Goal: Task Accomplishment & Management: Use online tool/utility

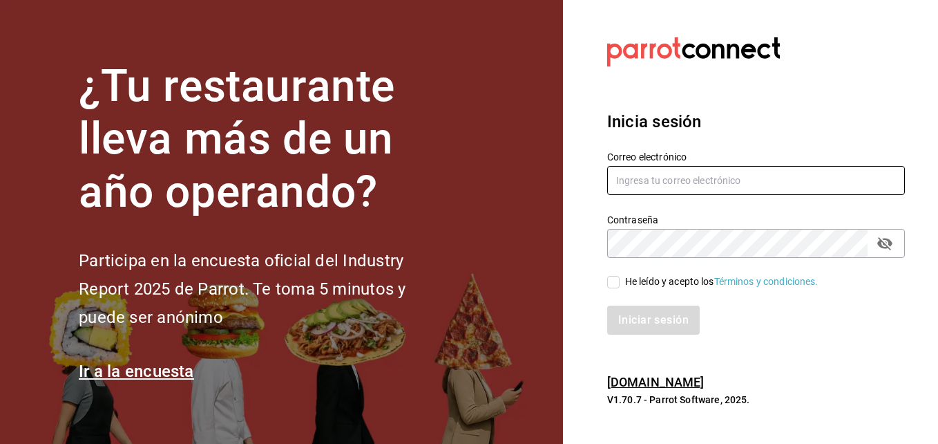
type input "david.vargas@costeno.com"
click at [612, 277] on input "He leído y acepto los Términos y condiciones." at bounding box center [613, 282] width 12 height 12
checkbox input "true"
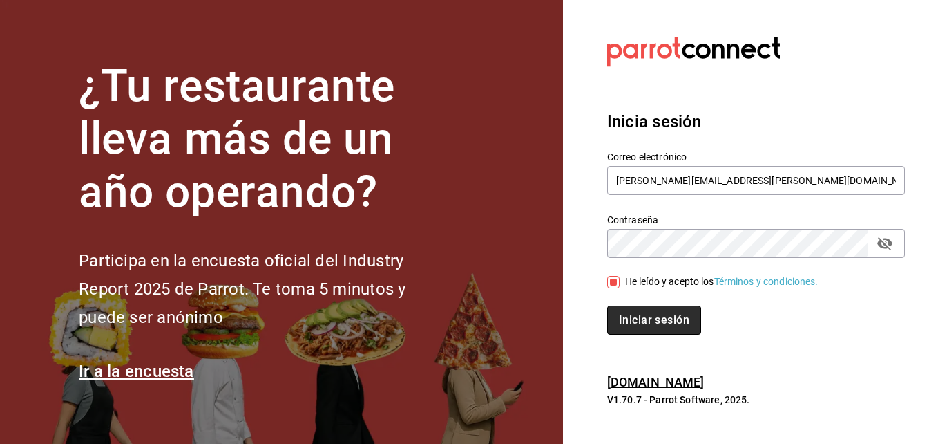
click at [622, 305] on button "Iniciar sesión" at bounding box center [654, 319] width 94 height 29
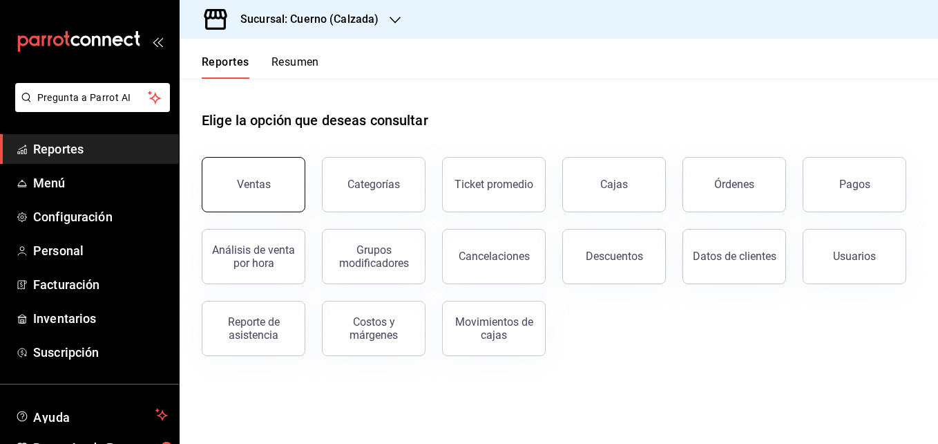
click at [221, 198] on button "Ventas" at bounding box center [254, 184] width 104 height 55
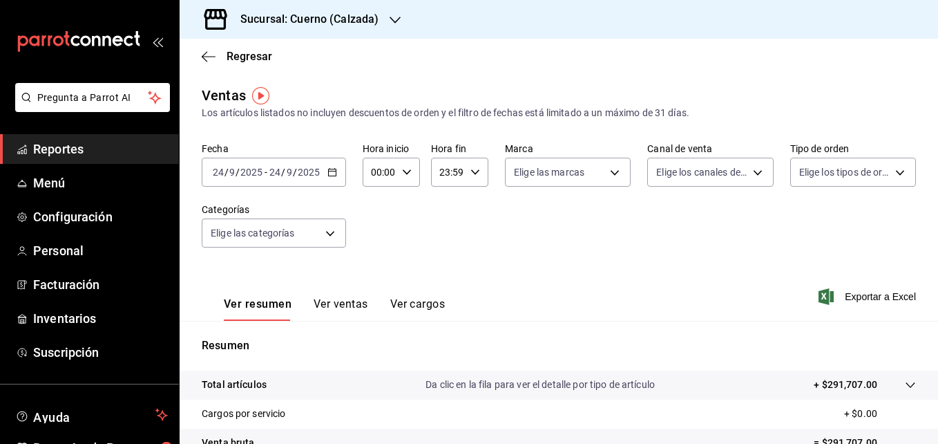
click at [333, 175] on icon "button" at bounding box center [333, 172] width 10 height 10
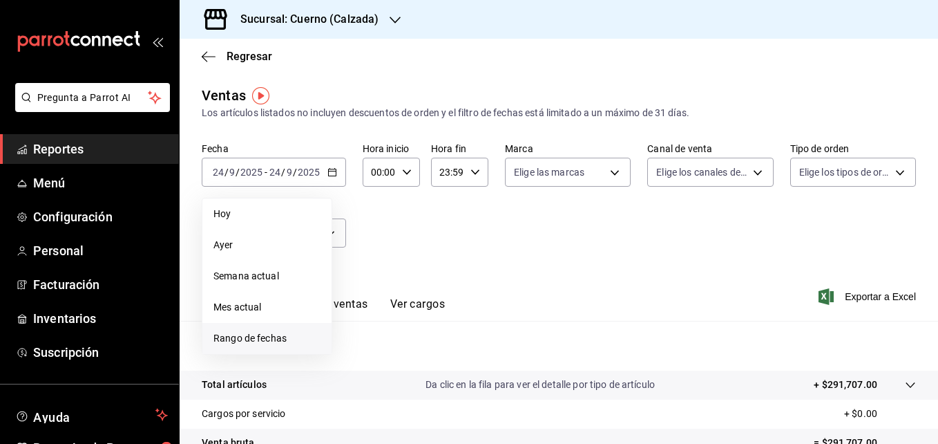
click at [276, 332] on span "Rango de fechas" at bounding box center [267, 338] width 107 height 15
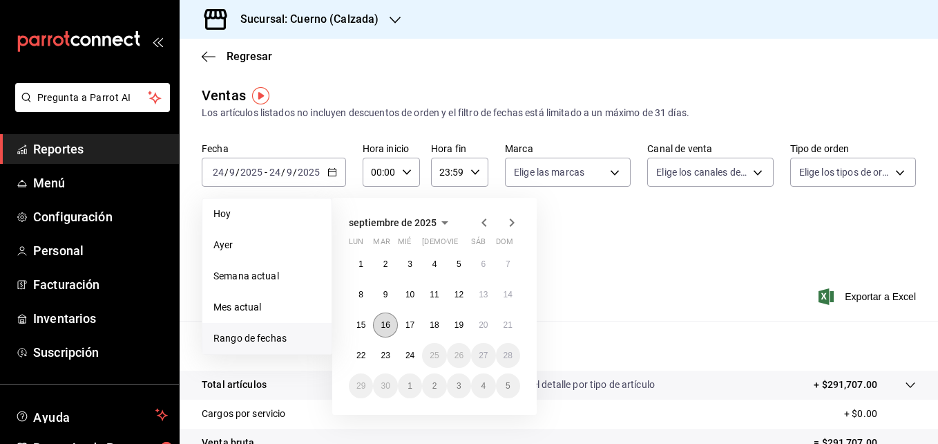
click at [389, 322] on abbr "16" at bounding box center [385, 325] width 9 height 10
click at [362, 359] on abbr "22" at bounding box center [361, 355] width 9 height 10
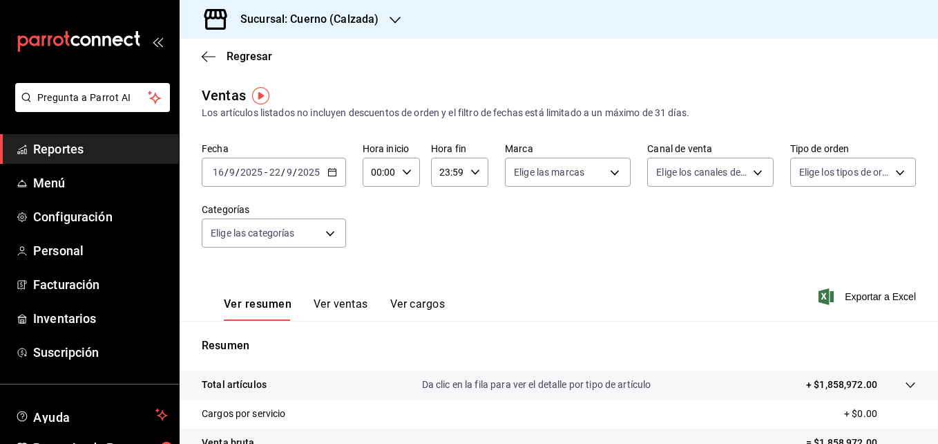
click at [408, 178] on div "00:00 Hora inicio" at bounding box center [391, 172] width 57 height 29
click at [386, 200] on button "00" at bounding box center [376, 208] width 23 height 28
click at [378, 223] on button "05" at bounding box center [376, 235] width 23 height 28
type input "05:00"
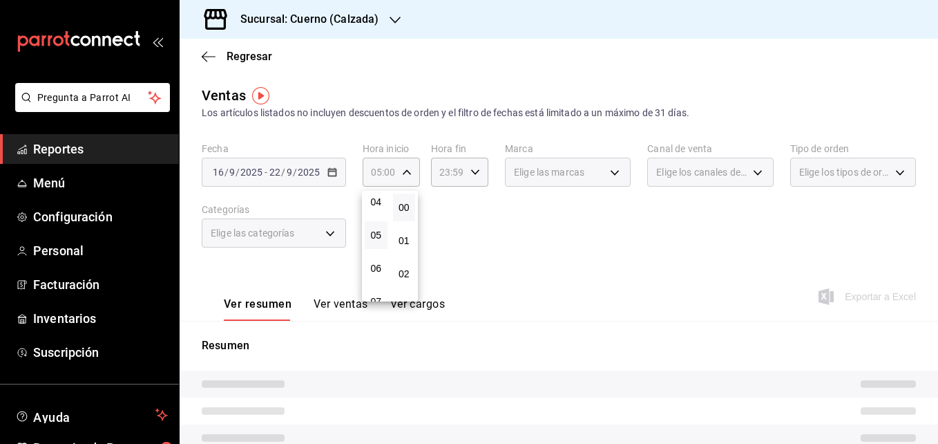
click at [510, 175] on div at bounding box center [469, 222] width 938 height 444
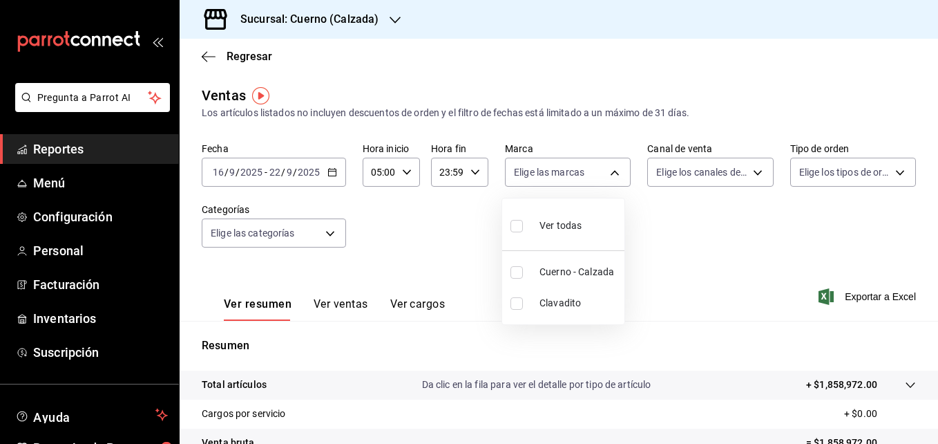
click at [510, 175] on body "Pregunta a Parrot AI Reportes Menú Configuración Personal Facturación Inventari…" at bounding box center [469, 222] width 938 height 444
click at [518, 267] on input "checkbox" at bounding box center [517, 272] width 12 height 12
checkbox input "true"
type input "b7ae777b-2dfc-42e0-9650-6cefdf37a424"
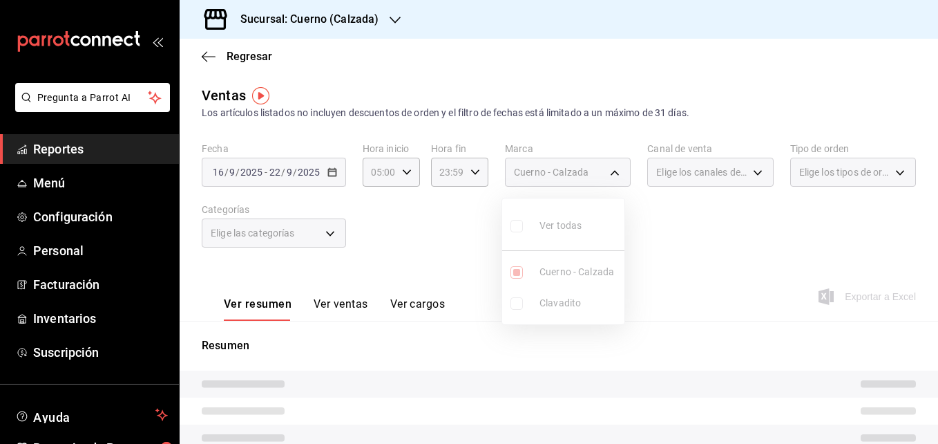
click at [751, 225] on div at bounding box center [469, 222] width 938 height 444
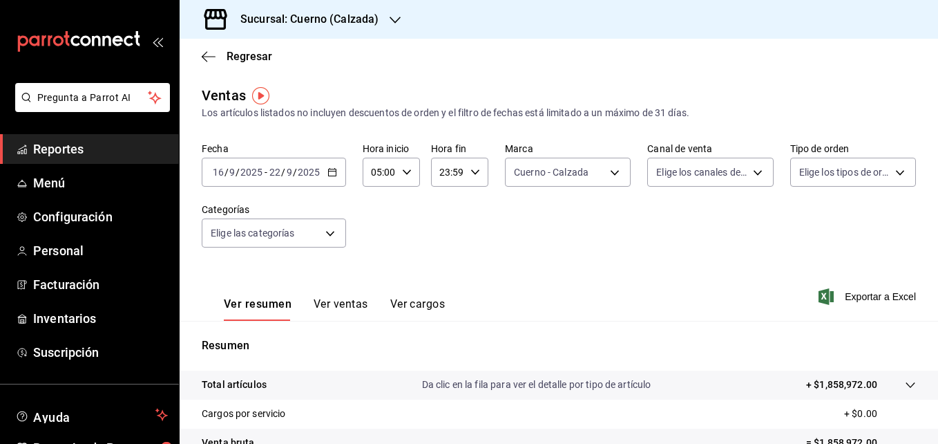
click at [751, 225] on div "Fecha 2025-09-16 16 / 9 / 2025 - 2025-09-22 22 / 9 / 2025 Hora inicio 05:00 Hor…" at bounding box center [559, 203] width 715 height 122
click at [834, 294] on span "Exportar a Excel" at bounding box center [869, 296] width 95 height 17
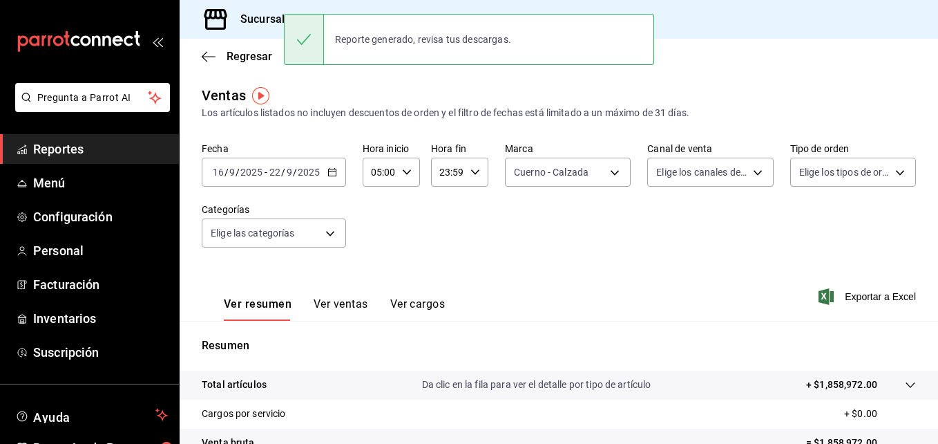
click at [337, 175] on div "2025-09-16 16 / 9 / 2025 - 2025-09-22 22 / 9 / 2025" at bounding box center [274, 172] width 144 height 29
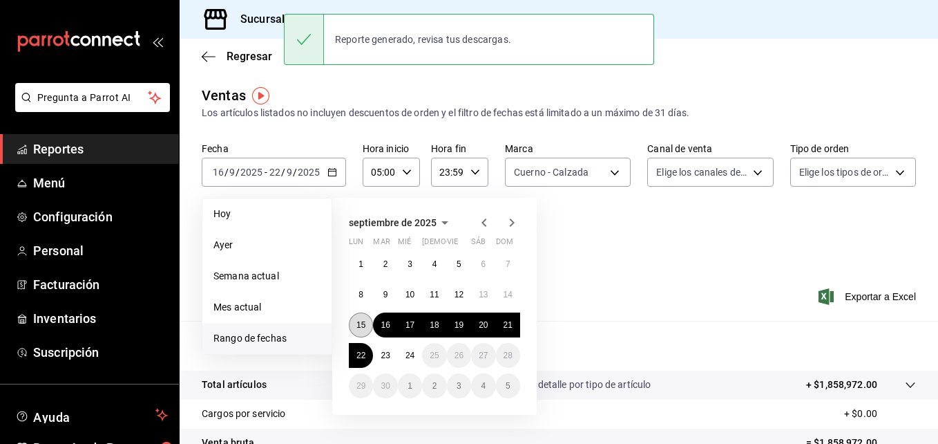
click at [356, 327] on button "15" at bounding box center [361, 324] width 24 height 25
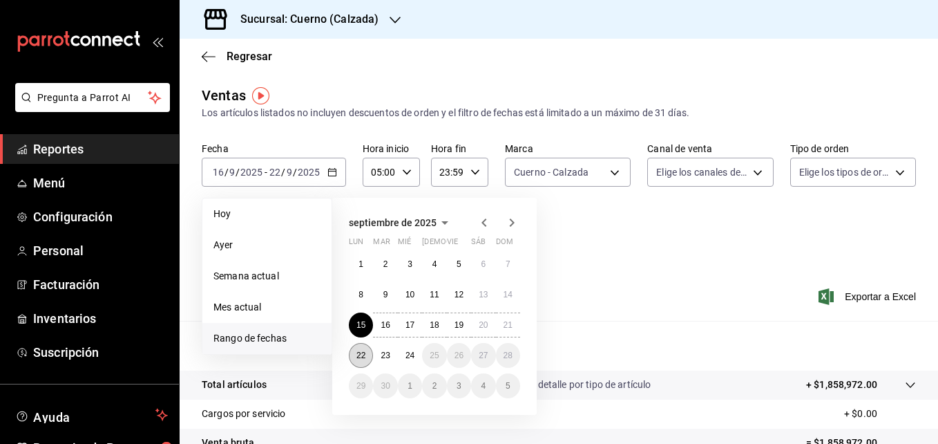
click at [354, 352] on button "22" at bounding box center [361, 355] width 24 height 25
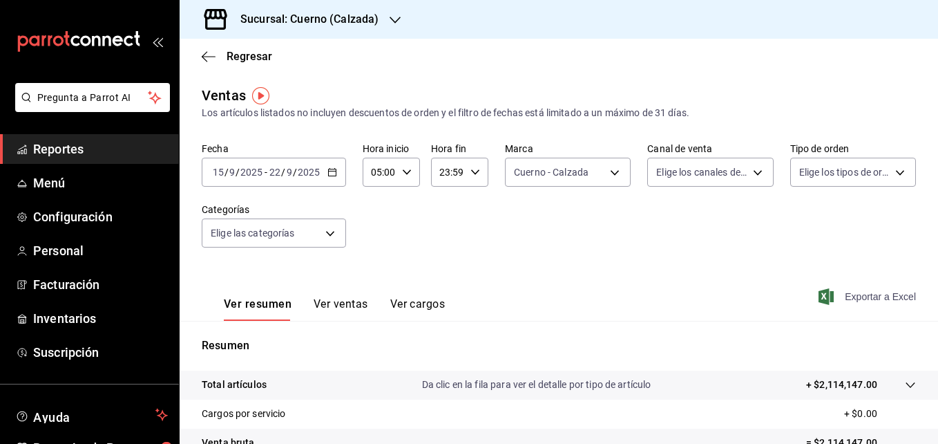
click at [838, 296] on span "Exportar a Excel" at bounding box center [869, 296] width 95 height 17
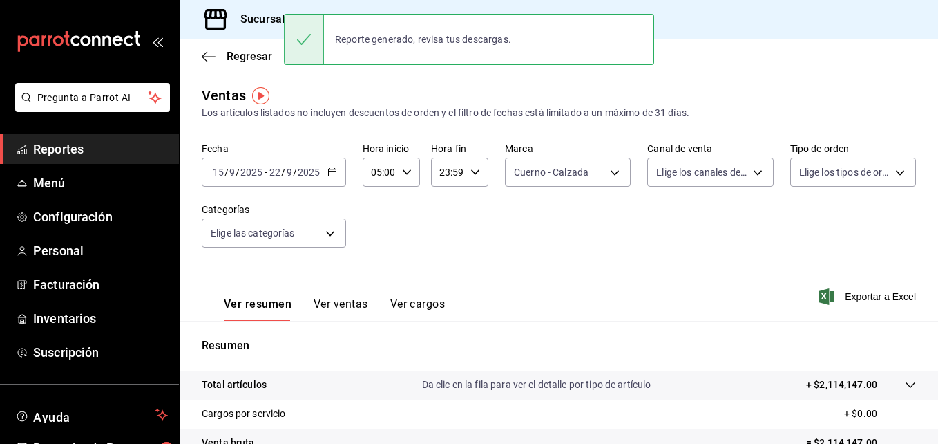
click at [459, 165] on input "23:59" at bounding box center [448, 172] width 34 height 28
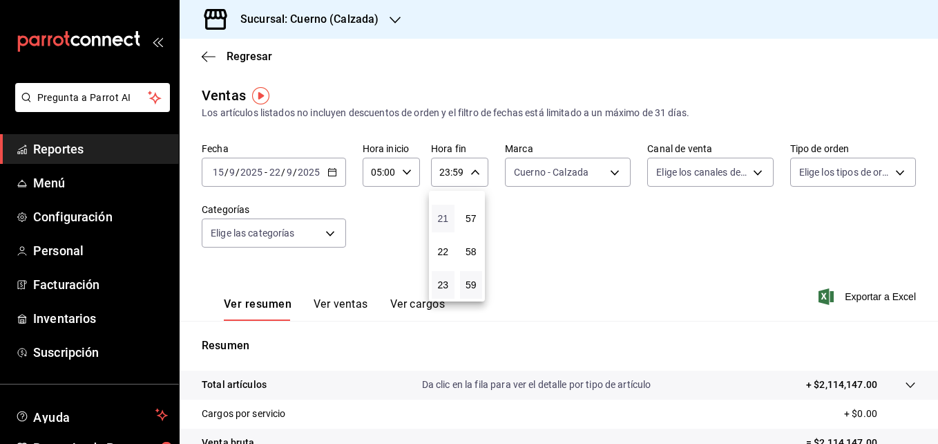
click at [446, 214] on span "21" at bounding box center [443, 218] width 6 height 11
type input "21:59"
click at [440, 257] on button "22" at bounding box center [443, 252] width 23 height 28
click at [441, 249] on span "22" at bounding box center [443, 251] width 6 height 11
drag, startPoint x: 441, startPoint y: 249, endPoint x: 433, endPoint y: 215, distance: 35.5
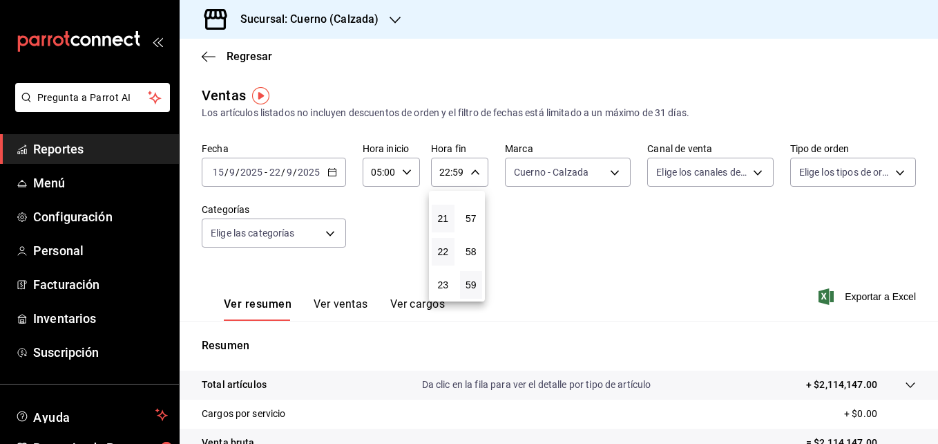
click at [433, 215] on div "00 01 02 03 04 05 06 07 08 09 10 11 12 13 14 15 16 17 18 19 20 21 22 23" at bounding box center [443, 246] width 28 height 111
click at [435, 217] on button "21" at bounding box center [443, 219] width 23 height 28
click at [435, 217] on button "05" at bounding box center [443, 213] width 23 height 28
type input "05:59"
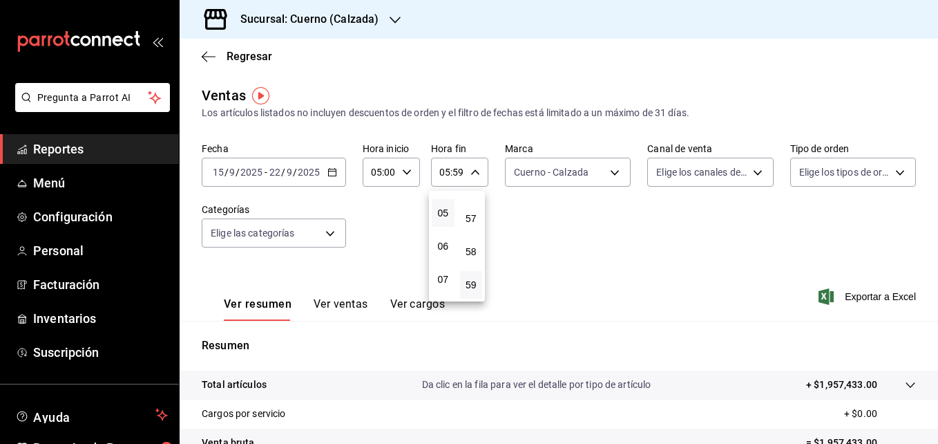
click at [468, 176] on div at bounding box center [469, 222] width 938 height 444
click at [471, 172] on icon "button" at bounding box center [476, 172] width 10 height 10
click at [469, 218] on span "57" at bounding box center [472, 218] width 6 height 11
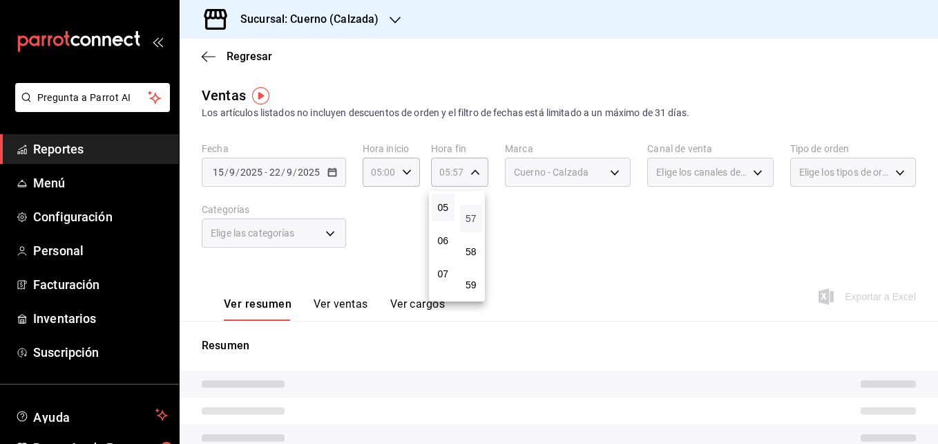
click at [469, 218] on span "57" at bounding box center [472, 218] width 6 height 11
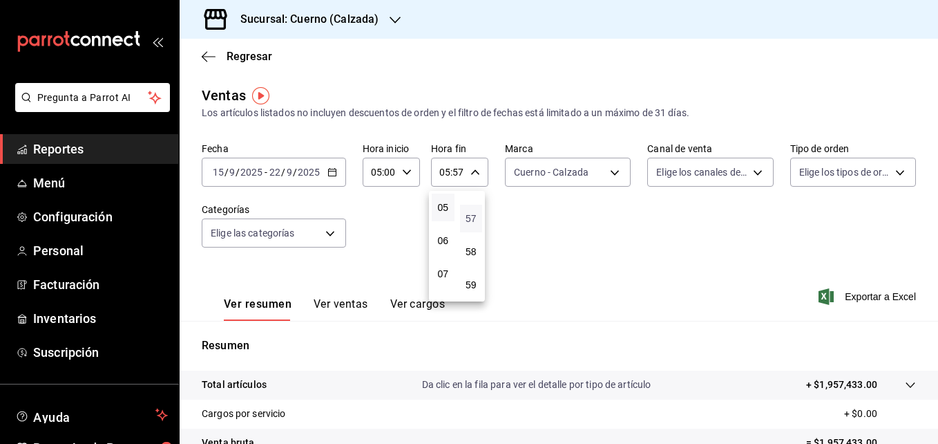
click at [469, 218] on span "57" at bounding box center [472, 218] width 6 height 11
click at [470, 209] on span "00" at bounding box center [472, 207] width 6 height 11
type input "05:00"
click at [626, 258] on div at bounding box center [469, 222] width 938 height 444
click at [840, 296] on span "Exportar a Excel" at bounding box center [869, 296] width 95 height 17
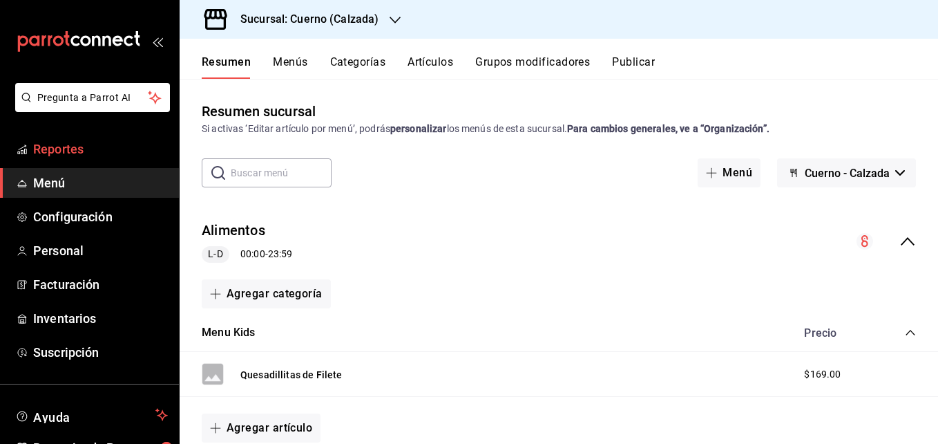
click at [91, 153] on span "Reportes" at bounding box center [100, 149] width 135 height 19
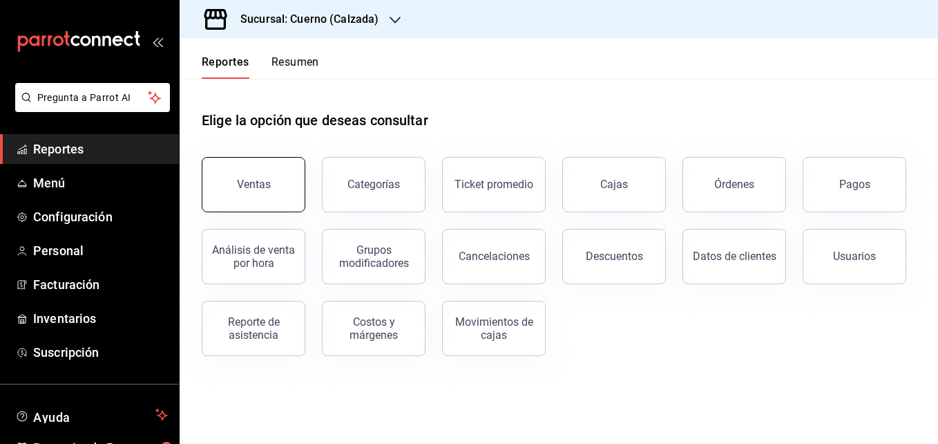
click at [265, 194] on button "Ventas" at bounding box center [254, 184] width 104 height 55
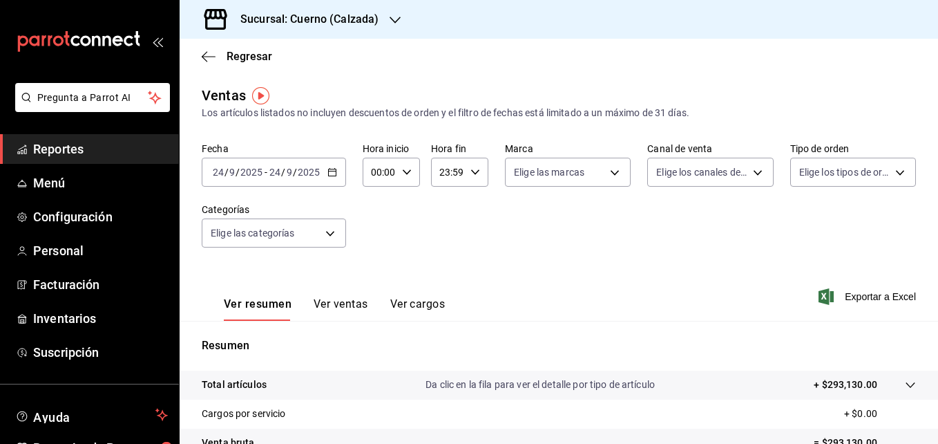
click at [334, 173] on icon "button" at bounding box center [333, 172] width 10 height 10
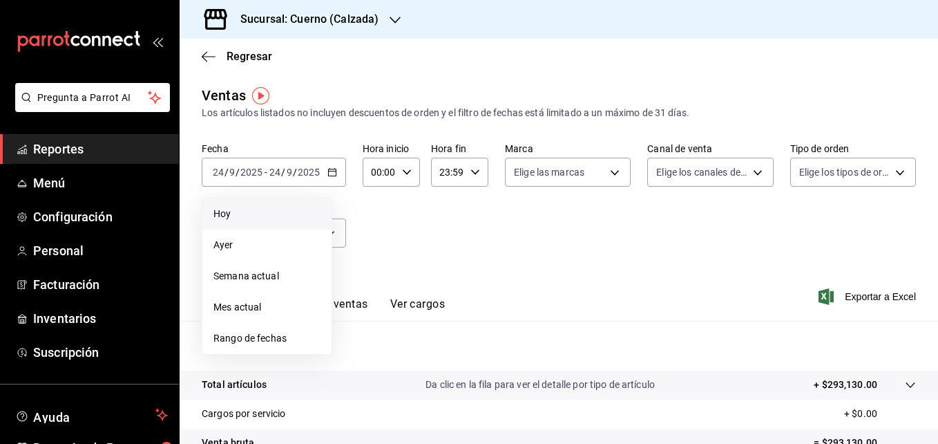
click at [286, 205] on li "Hoy" at bounding box center [266, 213] width 129 height 31
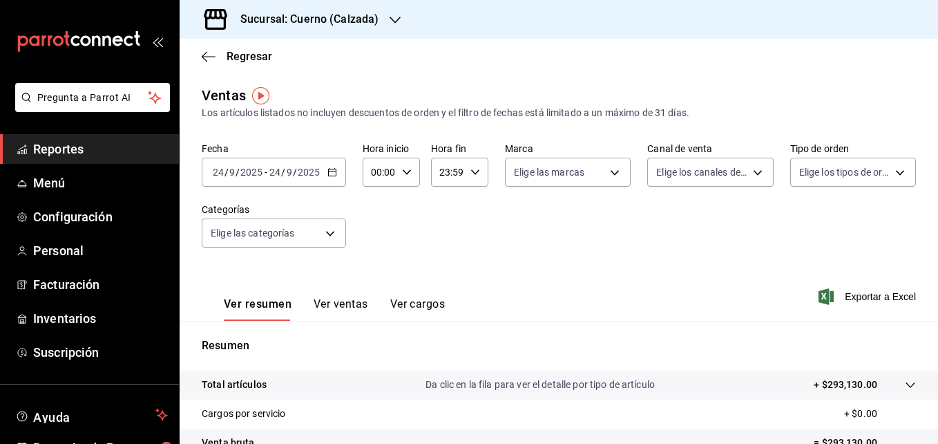
click at [330, 169] on \(Stroke\) "button" at bounding box center [332, 173] width 8 height 8
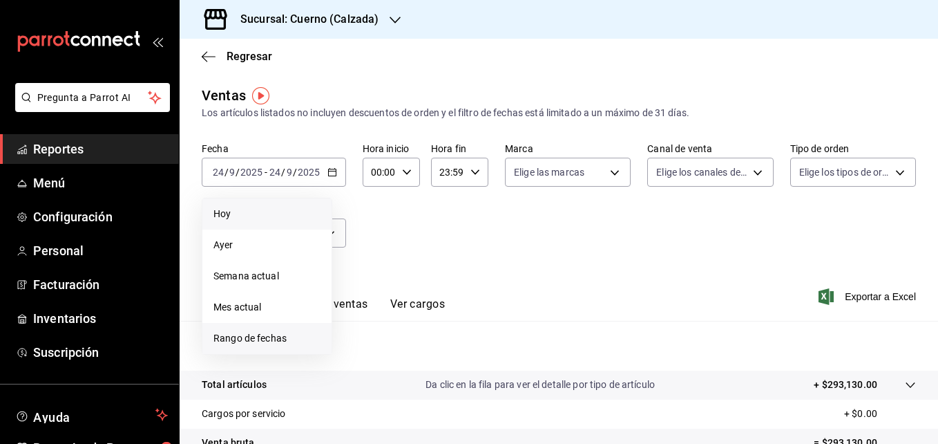
click at [265, 331] on span "Rango de fechas" at bounding box center [267, 338] width 107 height 15
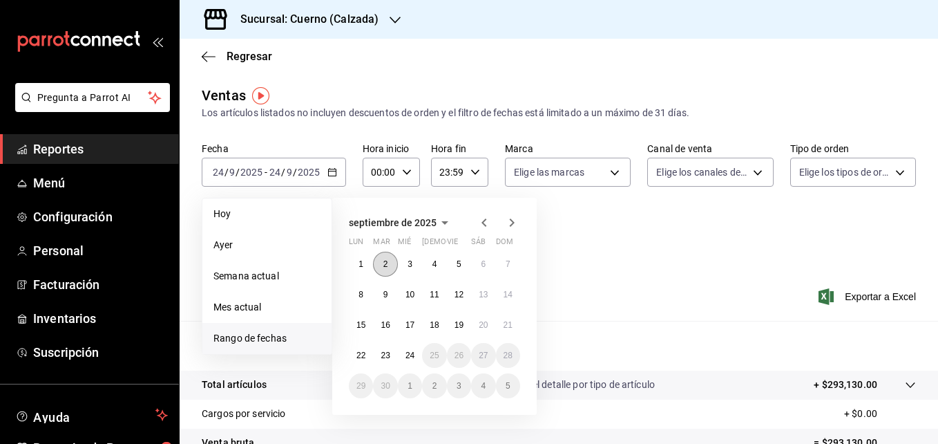
click at [381, 261] on button "2" at bounding box center [385, 264] width 24 height 25
click at [358, 264] on button "1" at bounding box center [361, 264] width 24 height 25
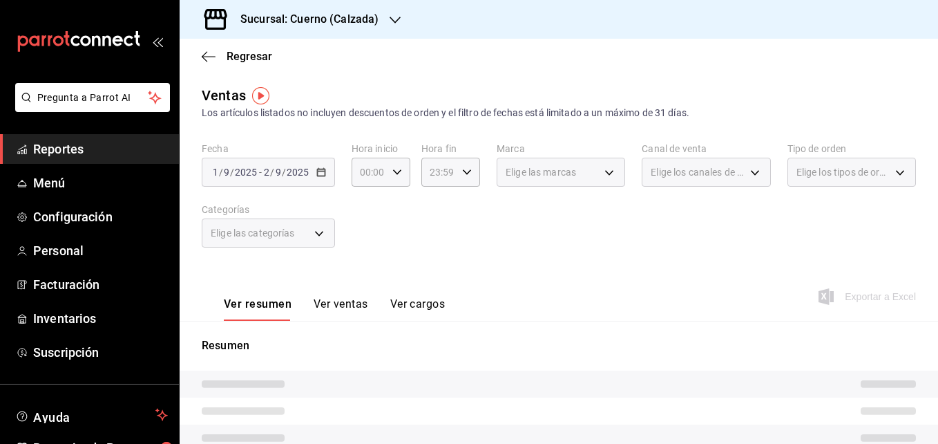
click at [316, 177] on div "[DATE] [DATE] - [DATE] [DATE]" at bounding box center [268, 172] width 133 height 29
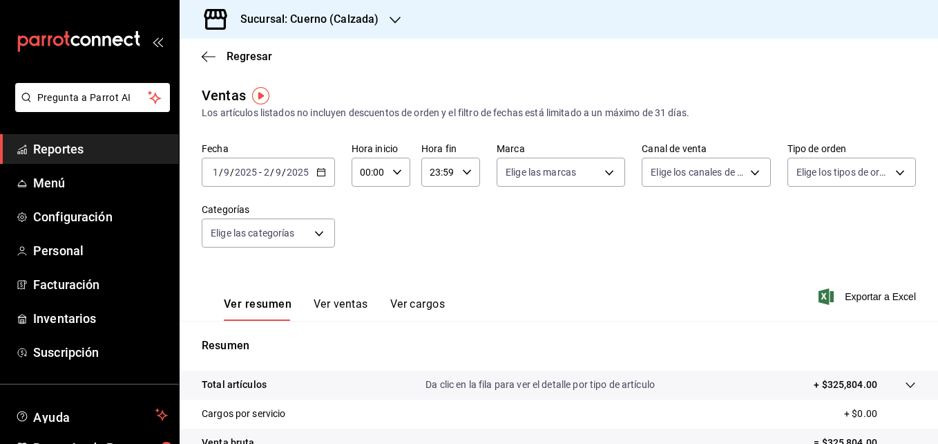
click at [321, 171] on \(Stroke\) "button" at bounding box center [321, 171] width 8 height 1
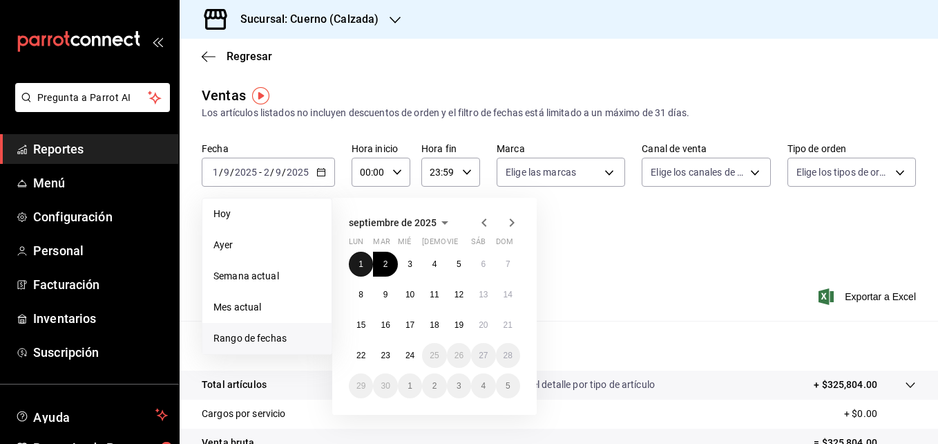
click at [354, 270] on button "1" at bounding box center [361, 264] width 24 height 25
click at [355, 292] on button "8" at bounding box center [361, 294] width 24 height 25
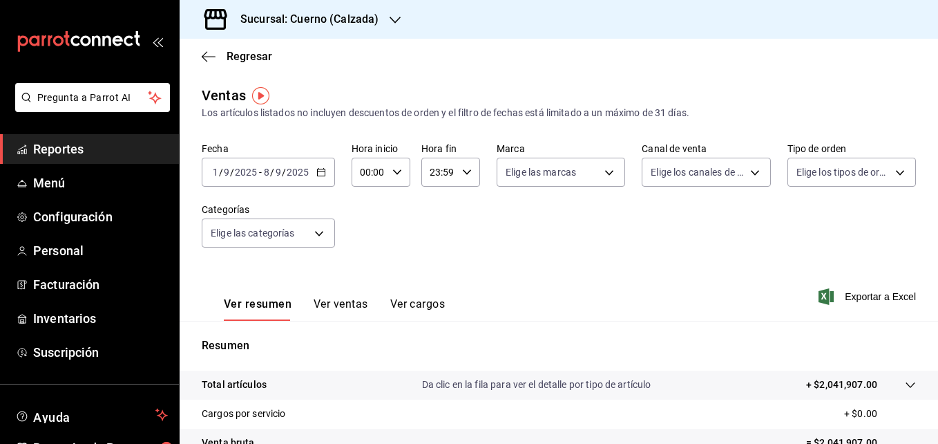
click at [402, 167] on div "00:00 Hora inicio" at bounding box center [381, 172] width 59 height 29
click at [366, 270] on span "02" at bounding box center [365, 273] width 7 height 11
type input "02:00"
click at [364, 282] on button "05" at bounding box center [365, 290] width 23 height 28
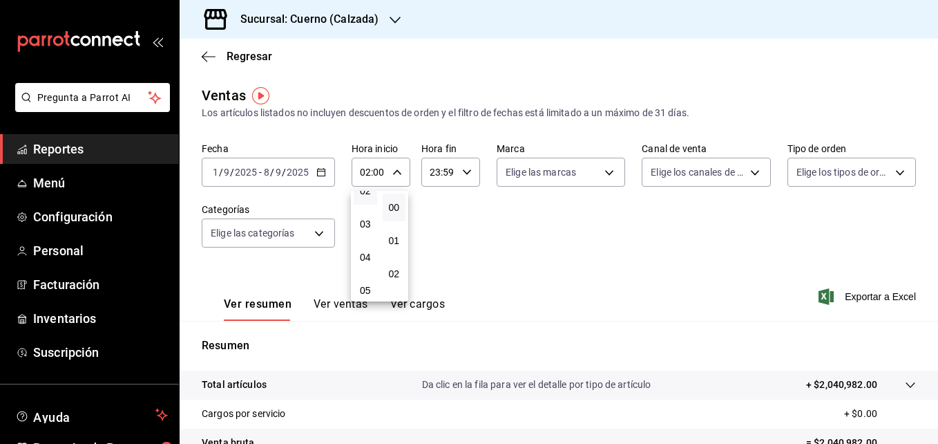
type input "05:00"
click at [459, 171] on div at bounding box center [469, 222] width 938 height 444
click at [464, 171] on icon "button" at bounding box center [467, 172] width 10 height 10
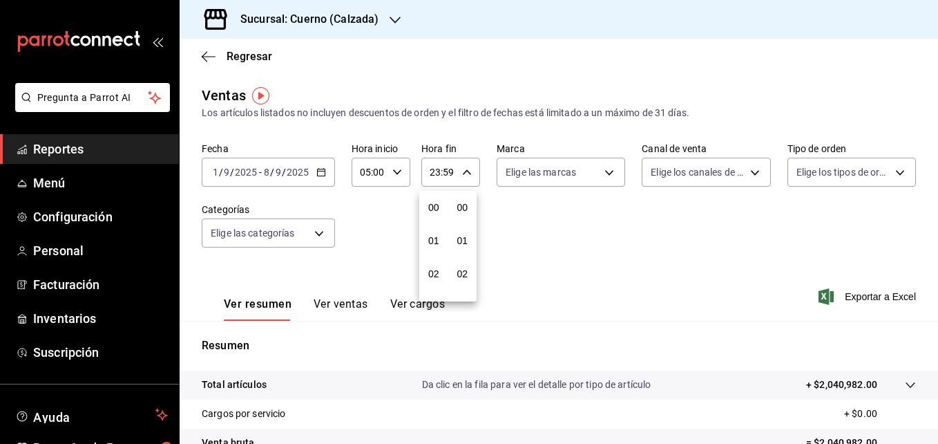
scroll to position [1880, 0]
click at [432, 211] on button "21" at bounding box center [433, 219] width 23 height 28
type input "21:59"
click at [432, 211] on span "05" at bounding box center [434, 207] width 7 height 11
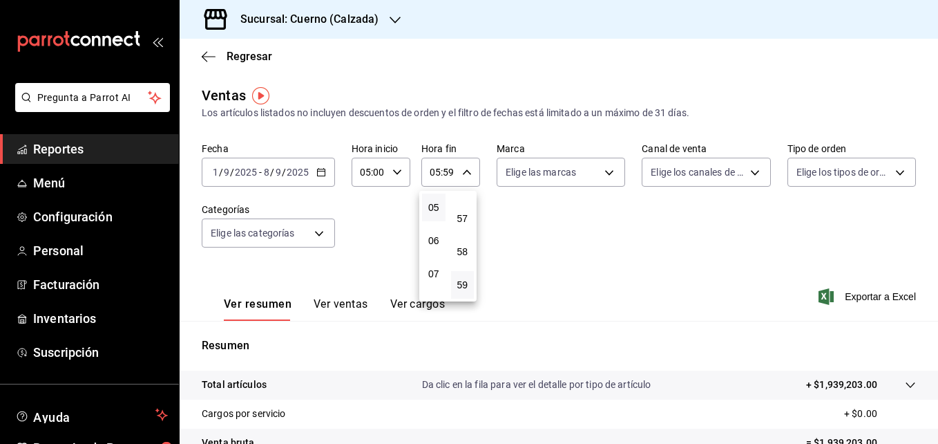
click at [458, 173] on div at bounding box center [469, 222] width 938 height 444
click at [462, 173] on icon "button" at bounding box center [467, 172] width 10 height 10
click at [460, 218] on span "57" at bounding box center [463, 218] width 7 height 11
type input "05:57"
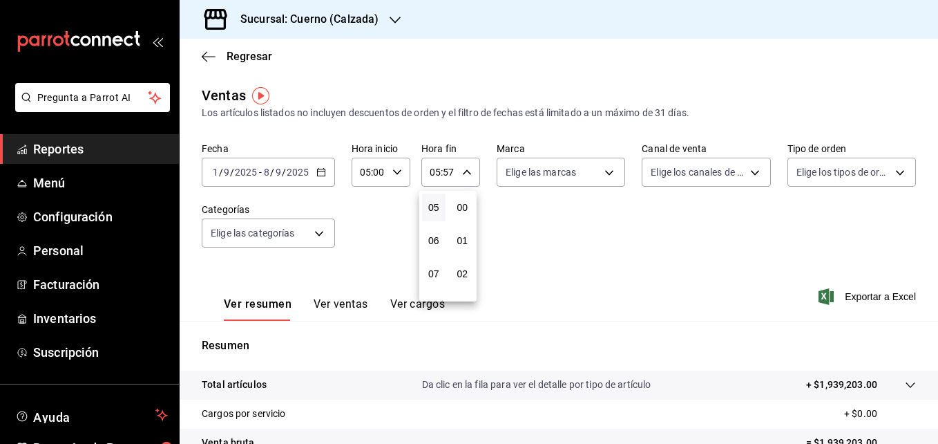
click at [458, 218] on button "00" at bounding box center [462, 208] width 23 height 28
type input "05:00"
click at [607, 255] on div at bounding box center [469, 222] width 938 height 444
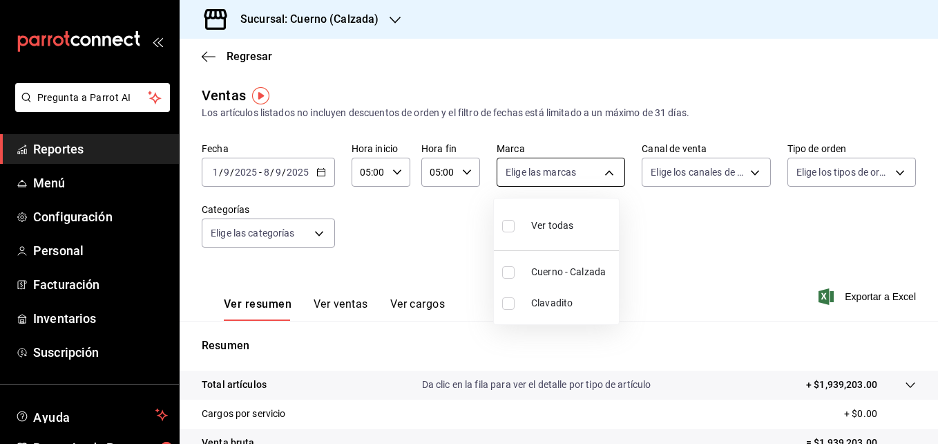
click at [605, 172] on body "Pregunta a Parrot AI Reportes Menú Configuración Personal Facturación Inventari…" at bounding box center [469, 222] width 938 height 444
click at [528, 277] on li "Cuerno - Calzada" at bounding box center [556, 271] width 125 height 31
type input "b7ae777b-2dfc-42e0-9650-6cefdf37a424"
checkbox input "true"
click at [848, 296] on div at bounding box center [469, 222] width 938 height 444
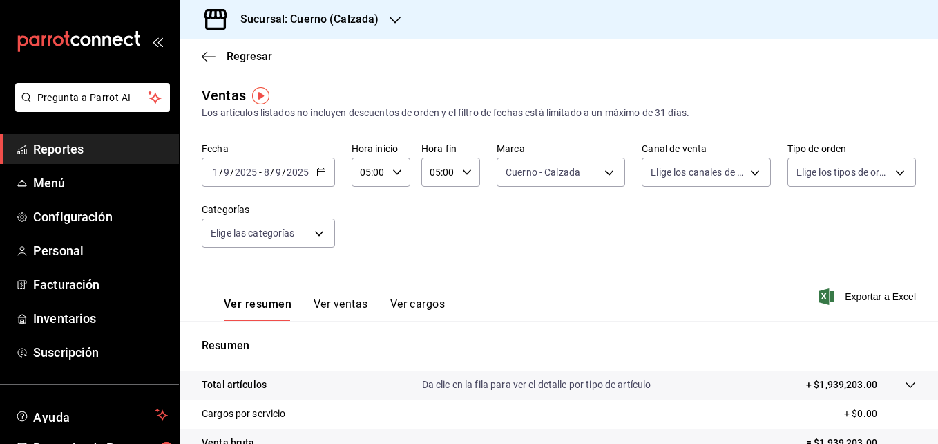
click at [848, 296] on span "Exportar a Excel" at bounding box center [869, 296] width 95 height 17
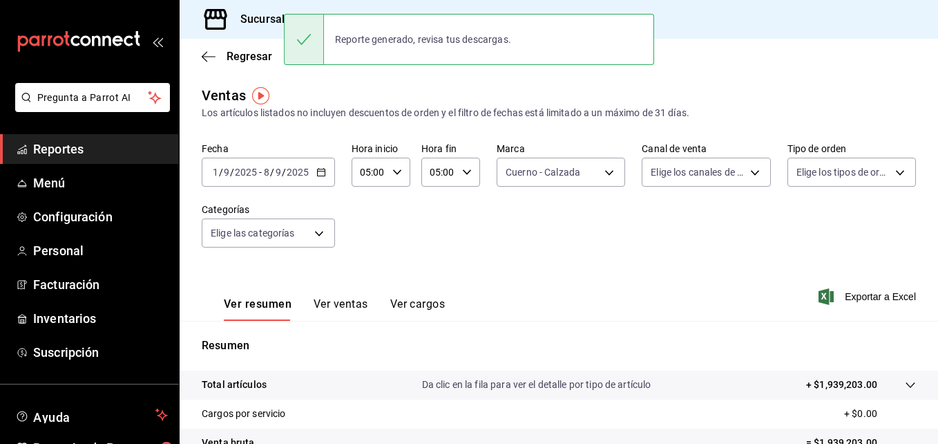
click at [319, 169] on \(Stroke\) "button" at bounding box center [319, 168] width 1 height 1
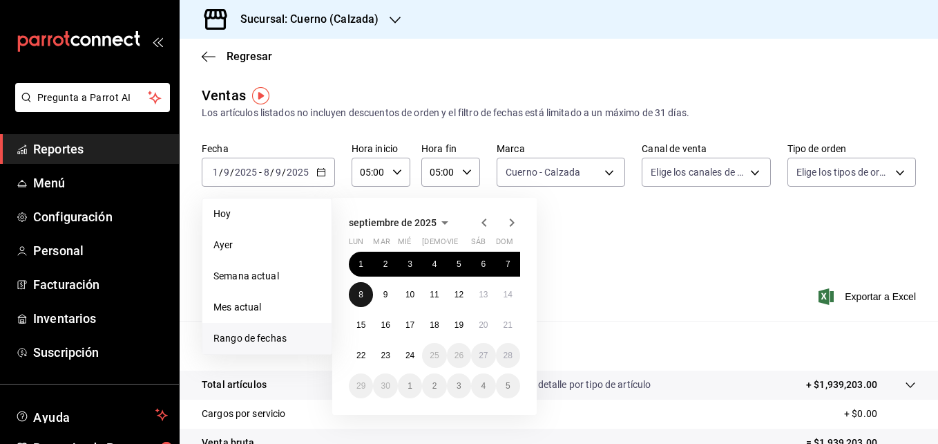
click at [355, 296] on button "8" at bounding box center [361, 294] width 24 height 25
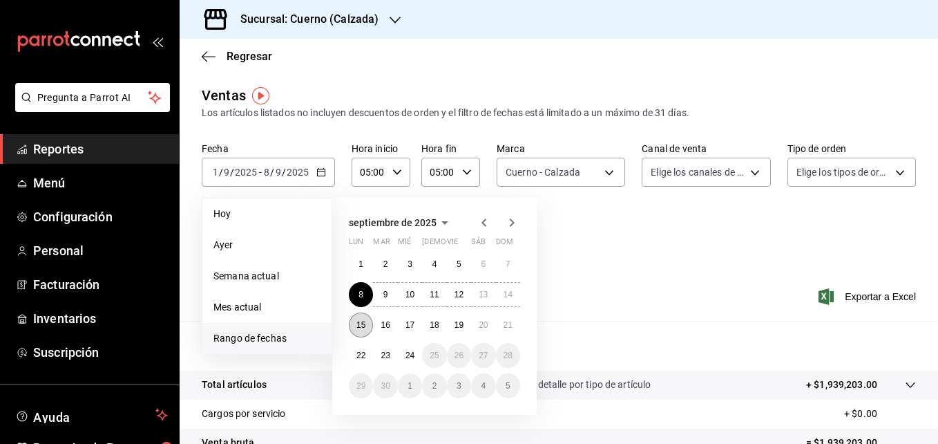
click at [355, 319] on button "15" at bounding box center [361, 324] width 24 height 25
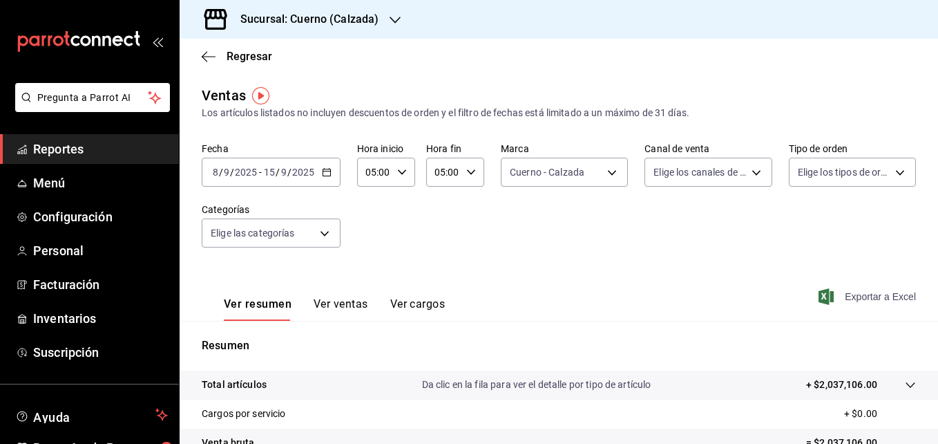
click at [841, 299] on span "Exportar a Excel" at bounding box center [869, 296] width 95 height 17
click at [98, 137] on link "Reportes" at bounding box center [89, 149] width 179 height 30
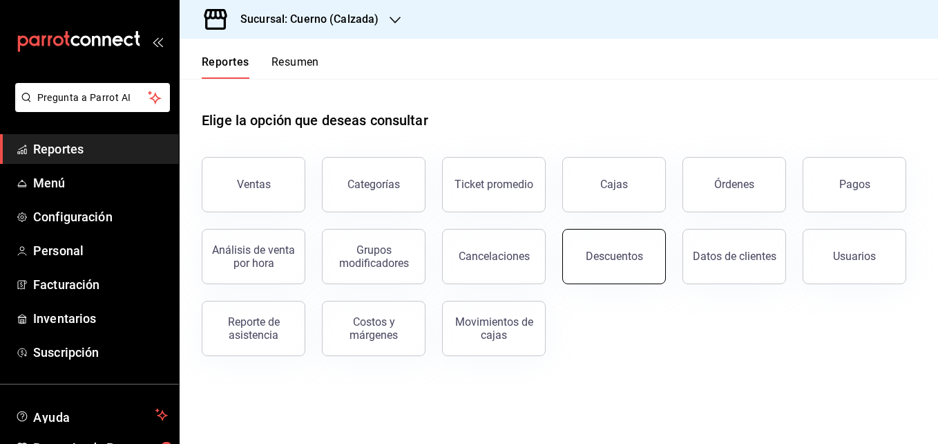
click at [585, 247] on button "Descuentos" at bounding box center [615, 256] width 104 height 55
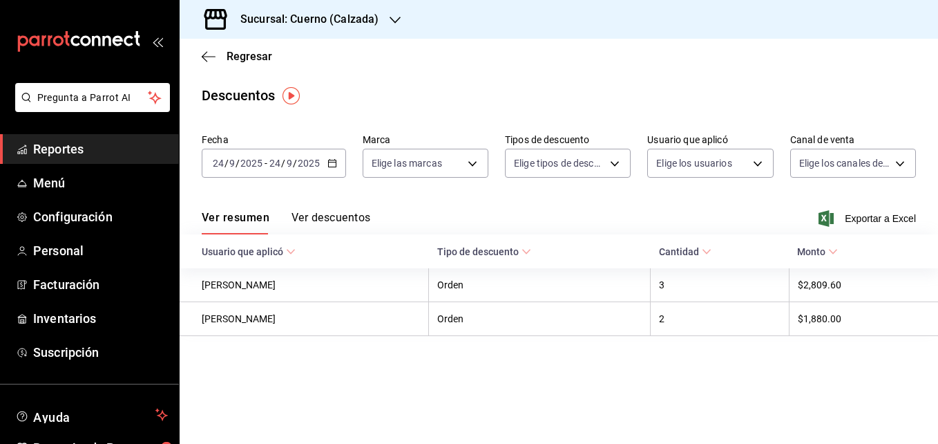
click at [334, 162] on \(Stroke\) "button" at bounding box center [332, 162] width 8 height 1
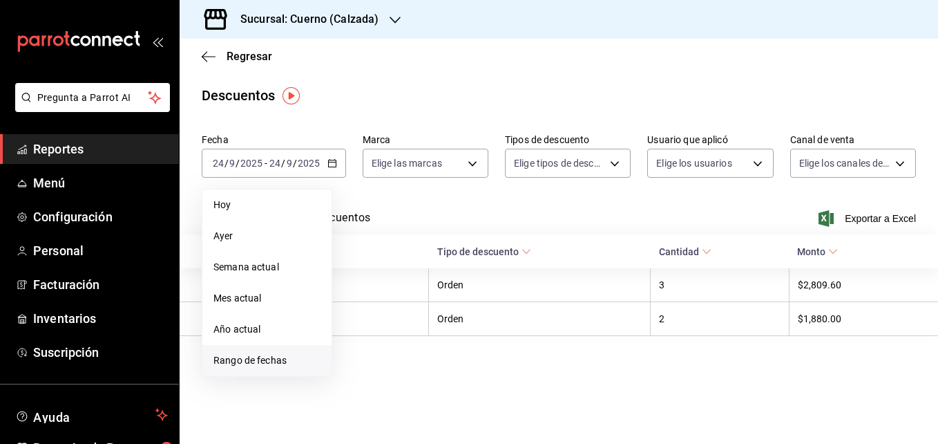
click at [255, 364] on span "Rango de fechas" at bounding box center [267, 360] width 107 height 15
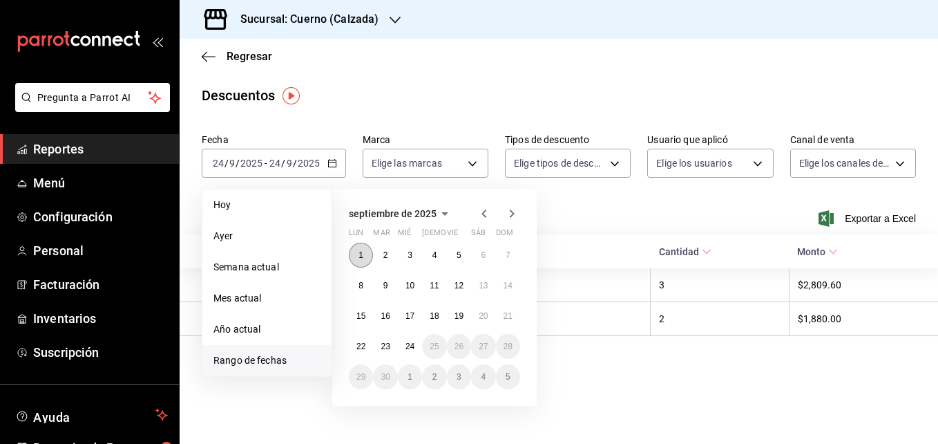
click at [352, 252] on button "1" at bounding box center [361, 255] width 24 height 25
click at [353, 279] on button "8" at bounding box center [361, 285] width 24 height 25
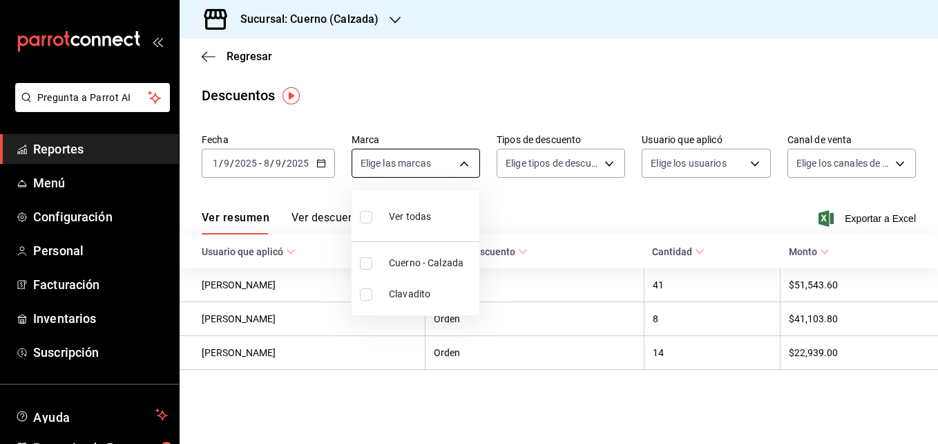
click at [465, 162] on body "Pregunta a Parrot AI Reportes Menú Configuración Personal Facturación Inventari…" at bounding box center [469, 222] width 938 height 444
click at [394, 265] on span "Cuerno - Calzada" at bounding box center [431, 263] width 85 height 15
type input "b7ae777b-2dfc-42e0-9650-6cefdf37a424"
checkbox input "true"
click at [539, 207] on div at bounding box center [469, 222] width 938 height 444
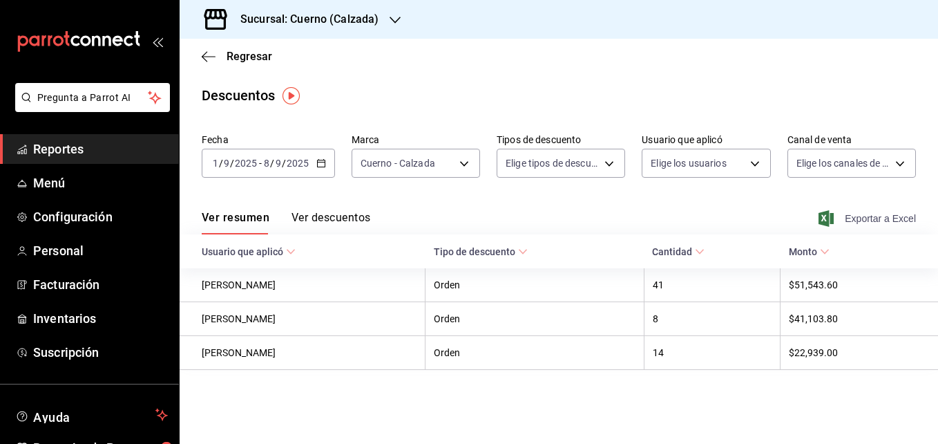
click at [828, 218] on icon "button" at bounding box center [826, 218] width 15 height 17
click at [321, 160] on \(Stroke\) "button" at bounding box center [321, 164] width 8 height 8
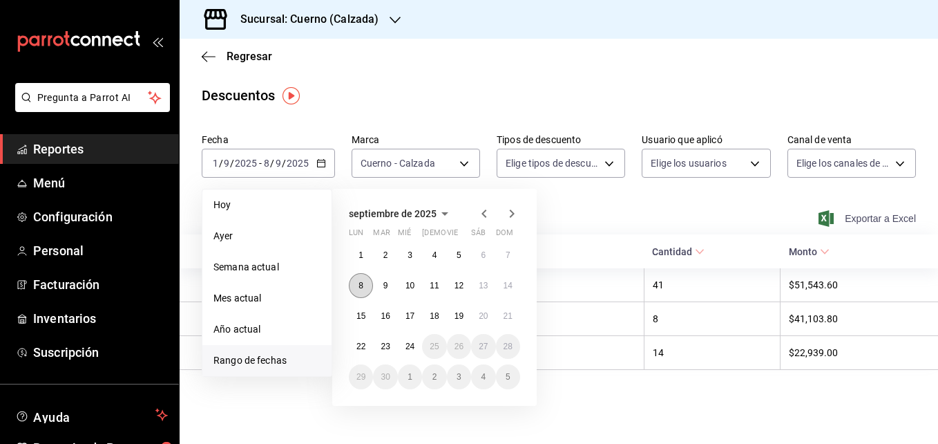
click at [357, 277] on button "8" at bounding box center [361, 285] width 24 height 25
click at [366, 305] on button "15" at bounding box center [361, 315] width 24 height 25
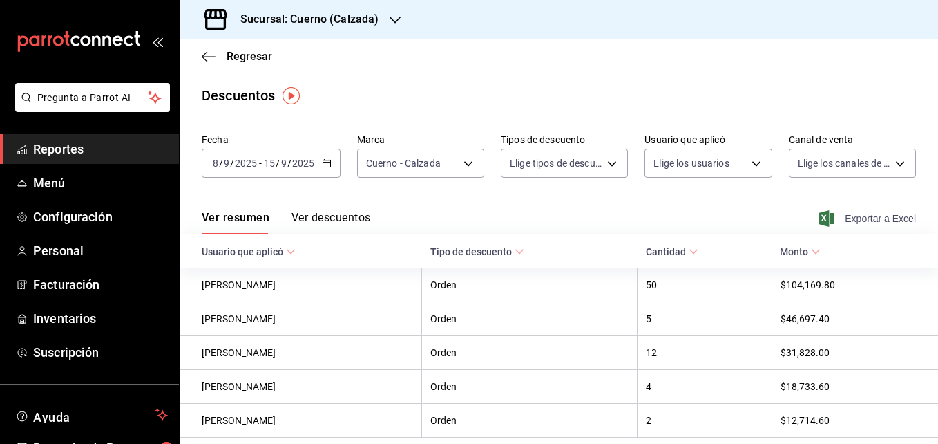
click at [824, 217] on icon "button" at bounding box center [826, 218] width 15 height 17
click at [327, 166] on icon "button" at bounding box center [327, 163] width 10 height 10
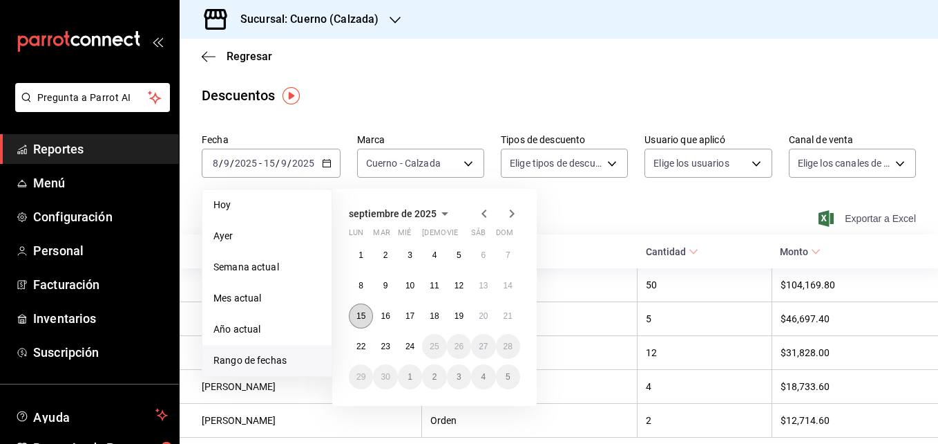
click at [362, 319] on abbr "15" at bounding box center [361, 316] width 9 height 10
click at [363, 346] on abbr "22" at bounding box center [361, 346] width 9 height 10
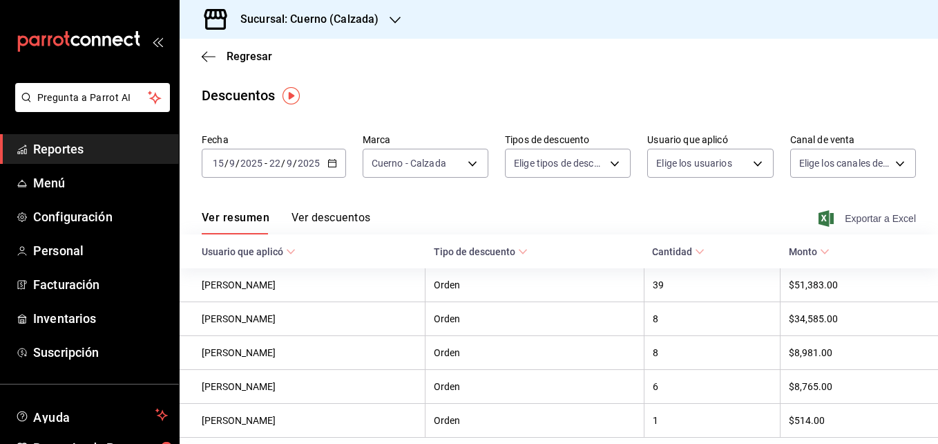
click at [819, 218] on icon "button" at bounding box center [826, 218] width 15 height 17
